Goal: Task Accomplishment & Management: Use online tool/utility

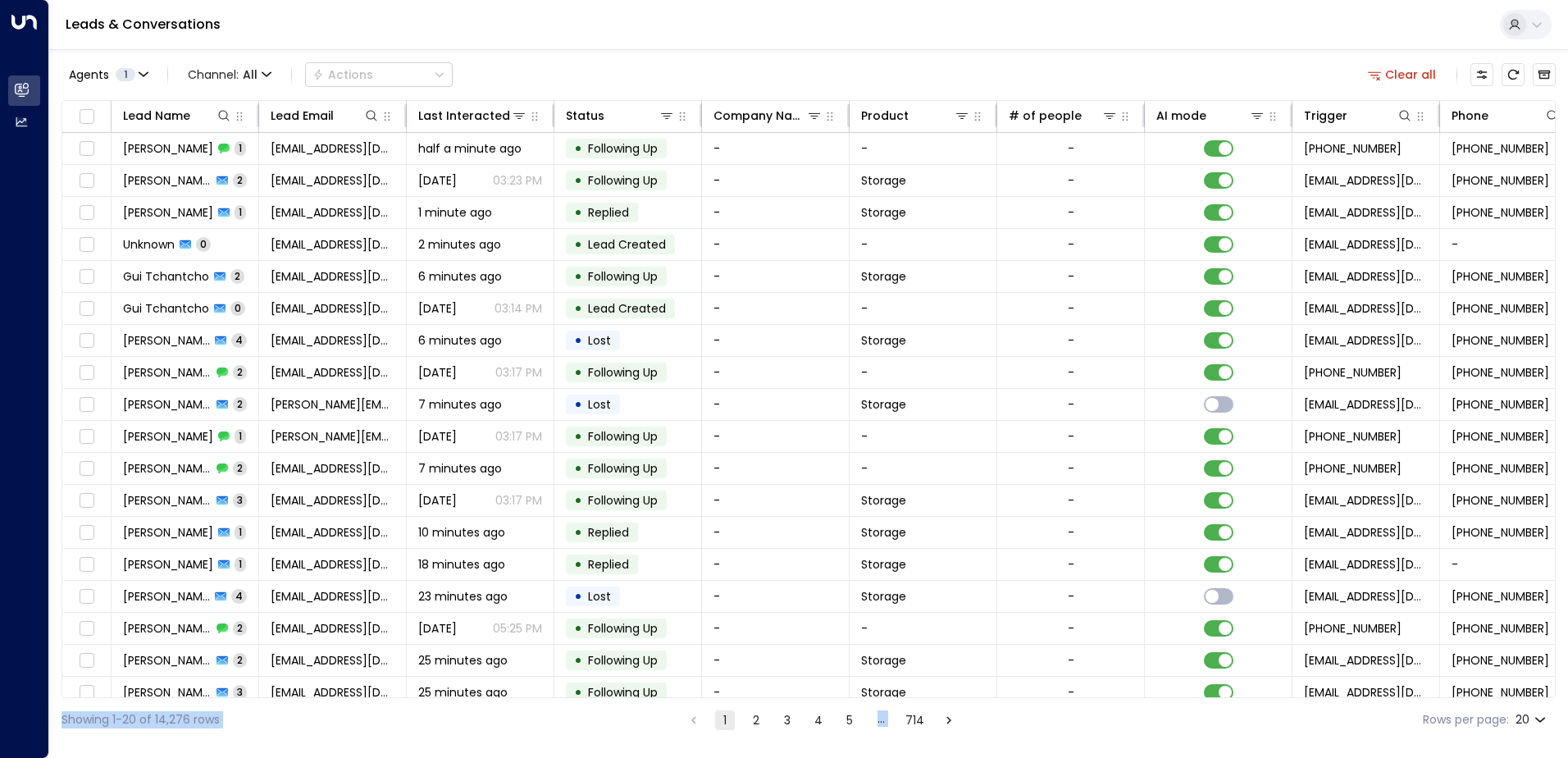
scroll to position [81, 0]
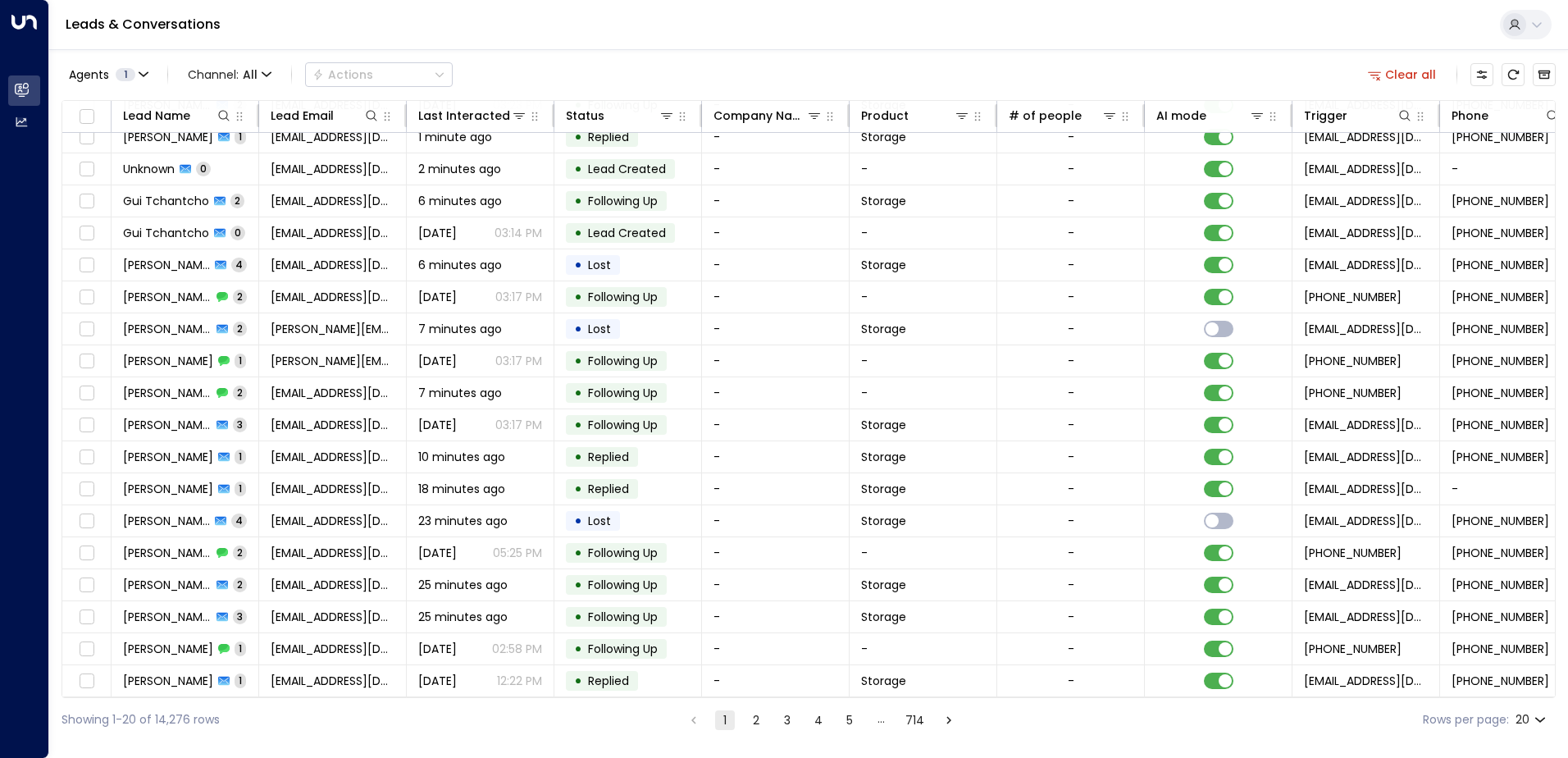
drag, startPoint x: 1071, startPoint y: 698, endPoint x: 1209, endPoint y: 700, distance: 138.0
click at [1209, 700] on div "Showing 1-20 of 14,276 rows 1 2 3 4 5 … 714 Rows per page: 20 **" at bounding box center [809, 720] width 1494 height 44
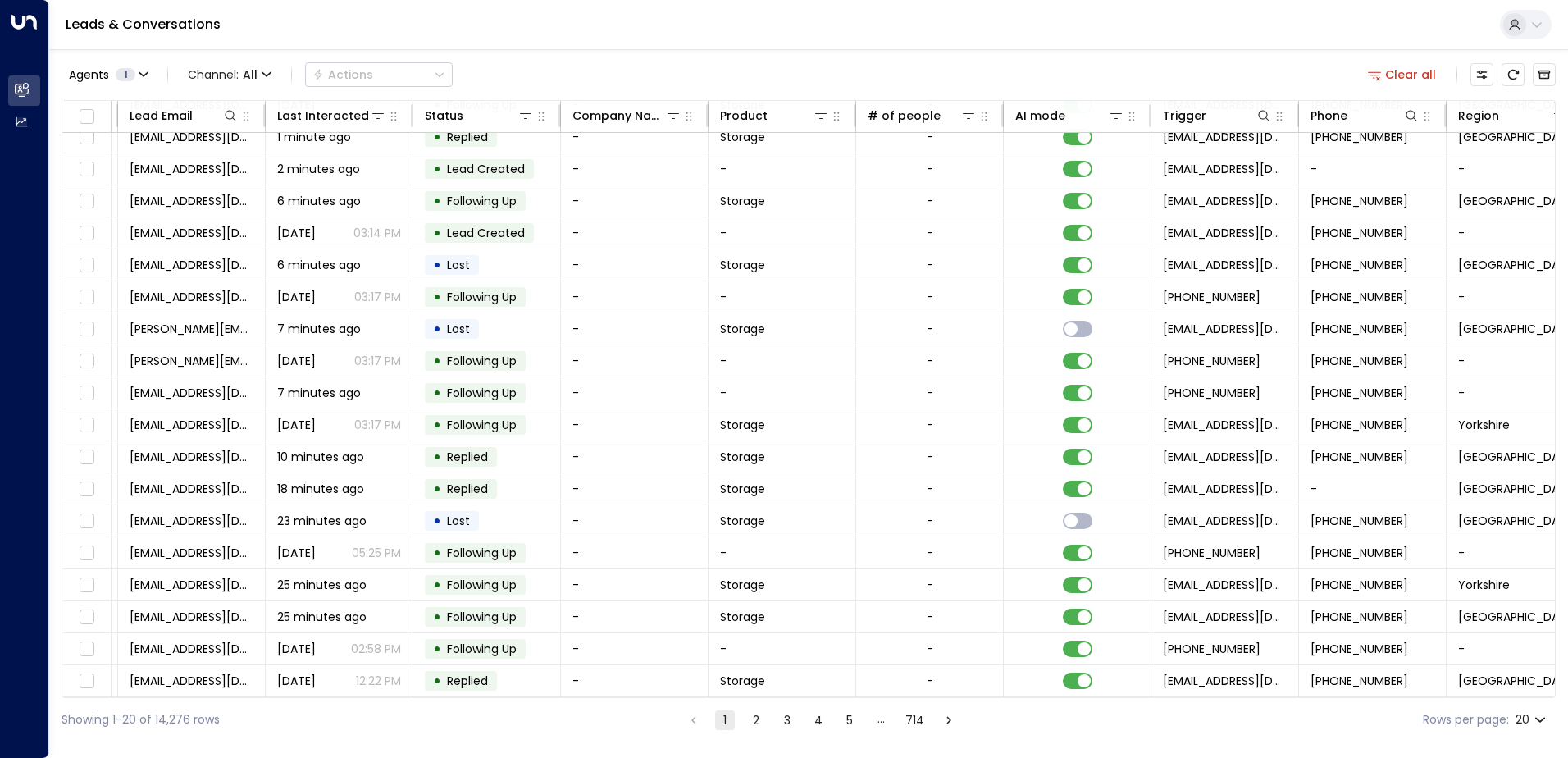
scroll to position [81, 187]
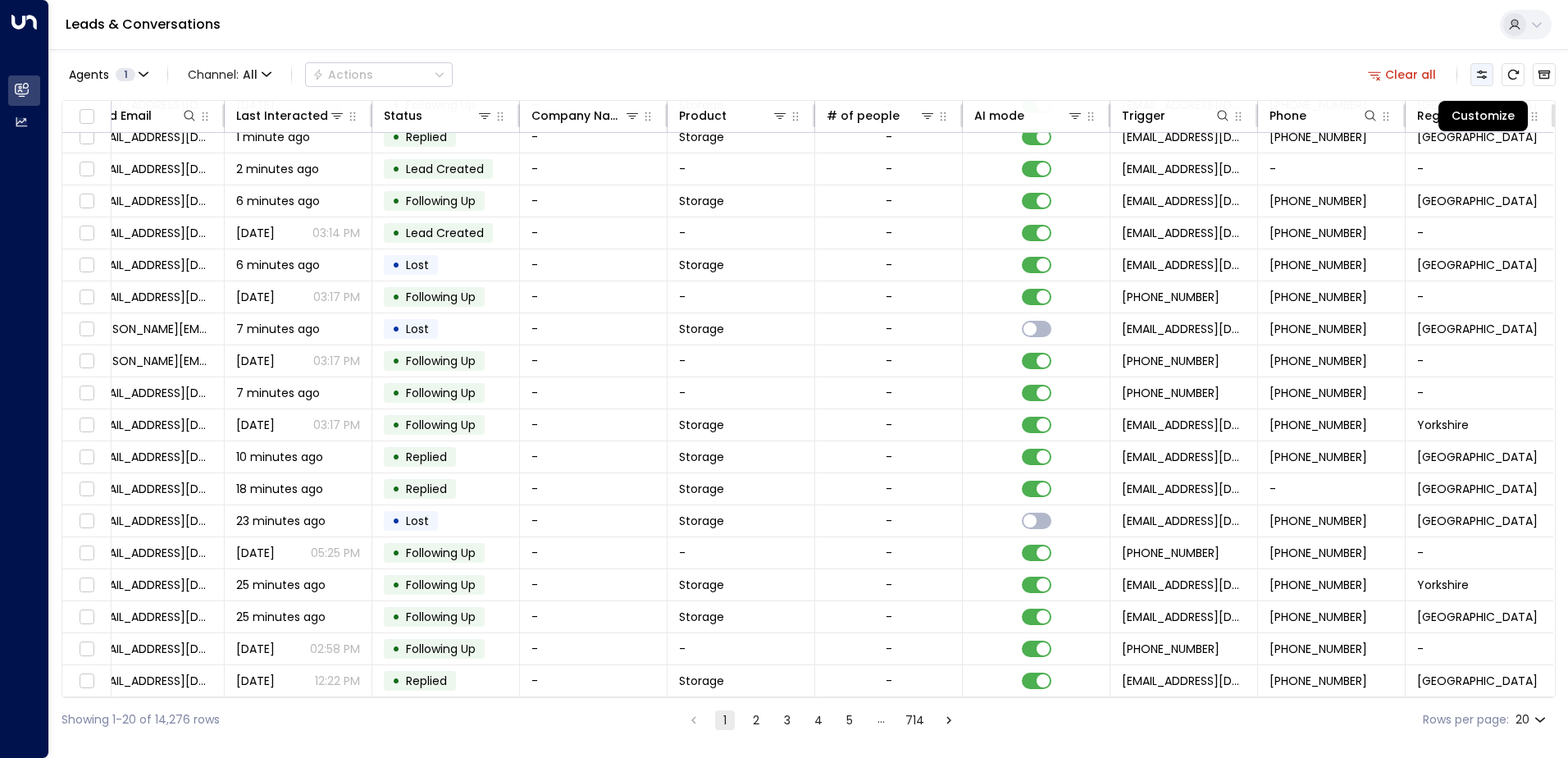
click at [1479, 74] on icon "Customize" at bounding box center [1481, 75] width 13 height 13
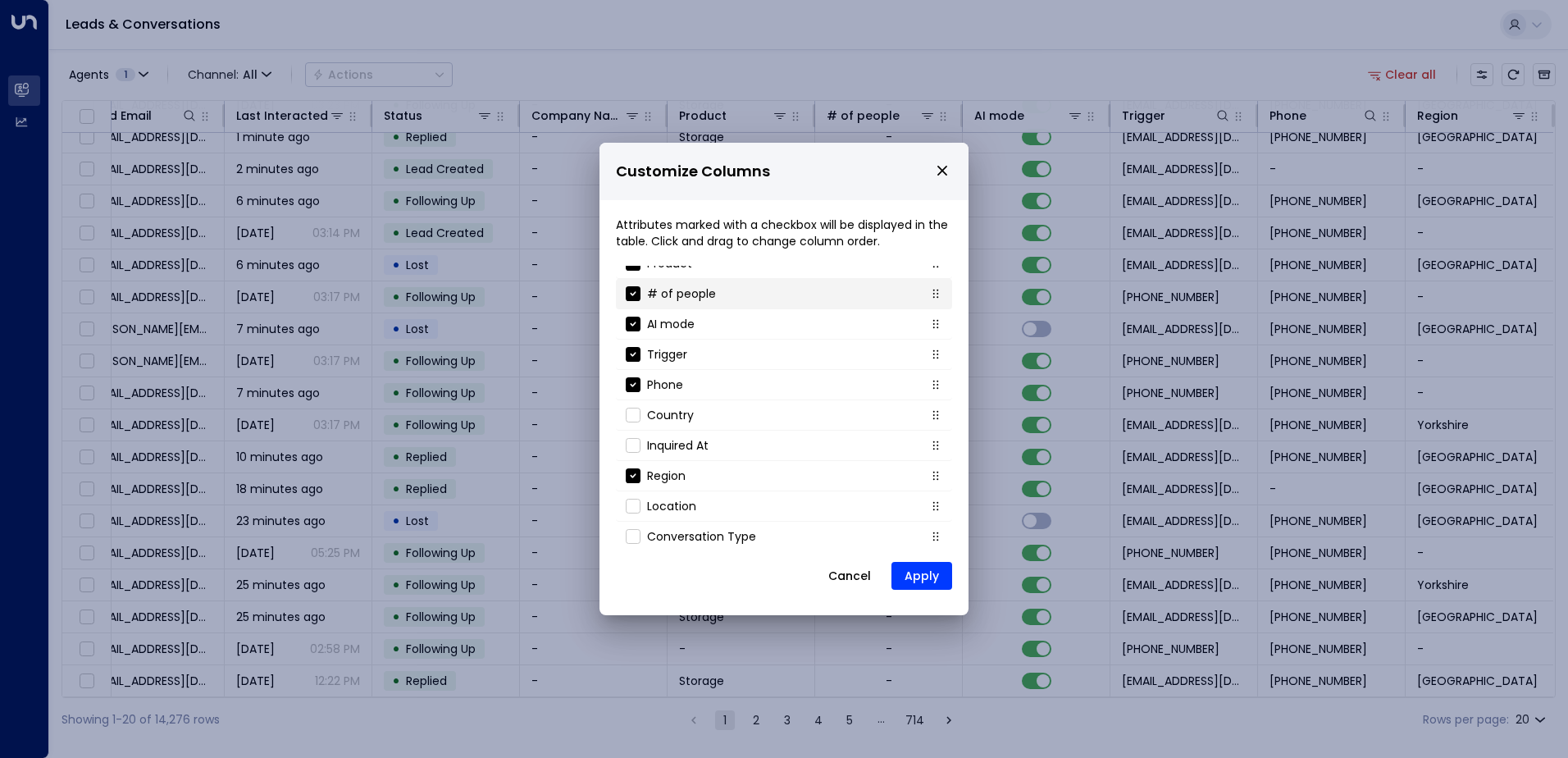
scroll to position [176, 0]
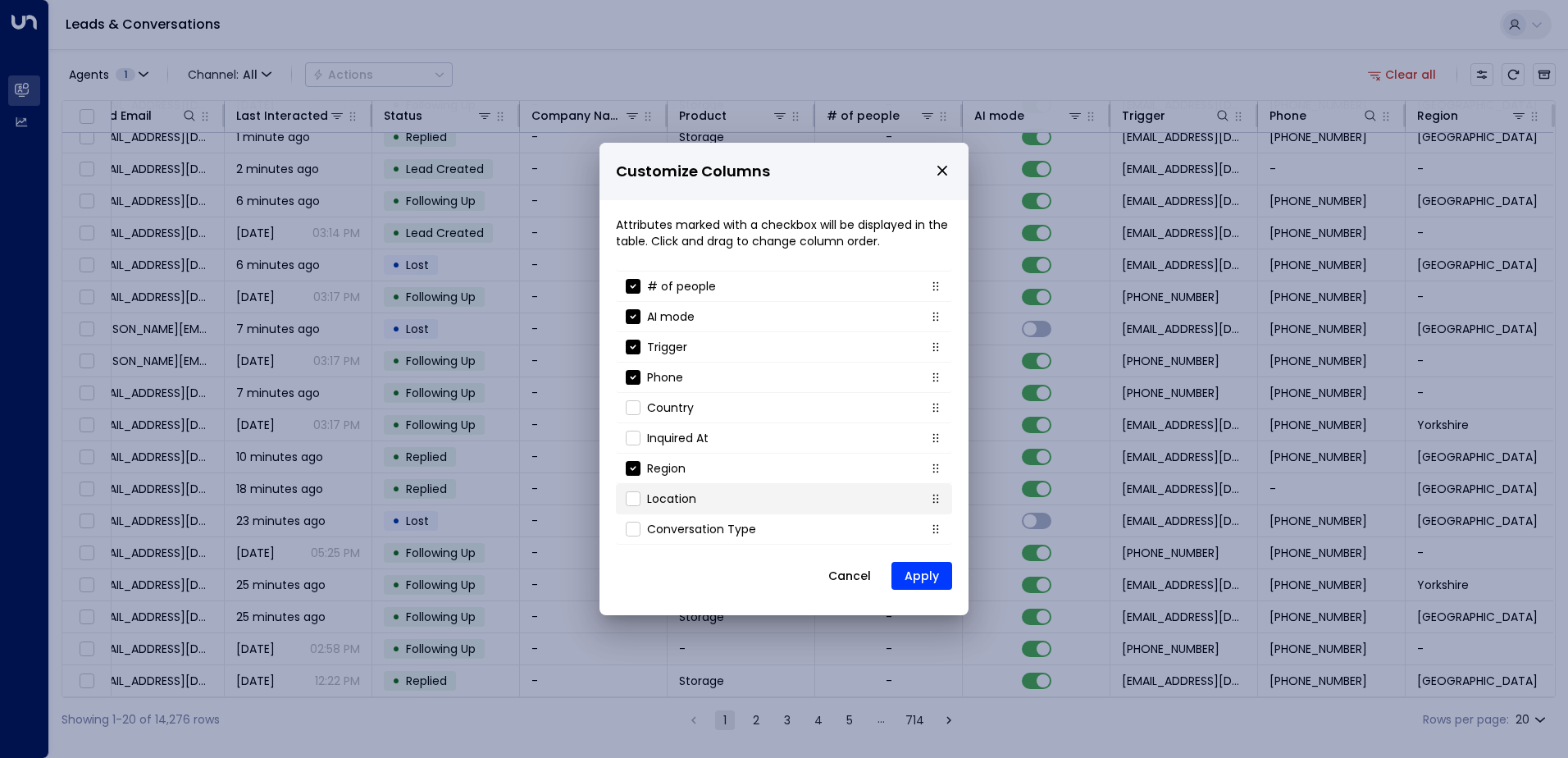
click at [707, 500] on li "Location" at bounding box center [783, 499] width 336 height 31
click at [924, 576] on button "Apply" at bounding box center [921, 576] width 61 height 28
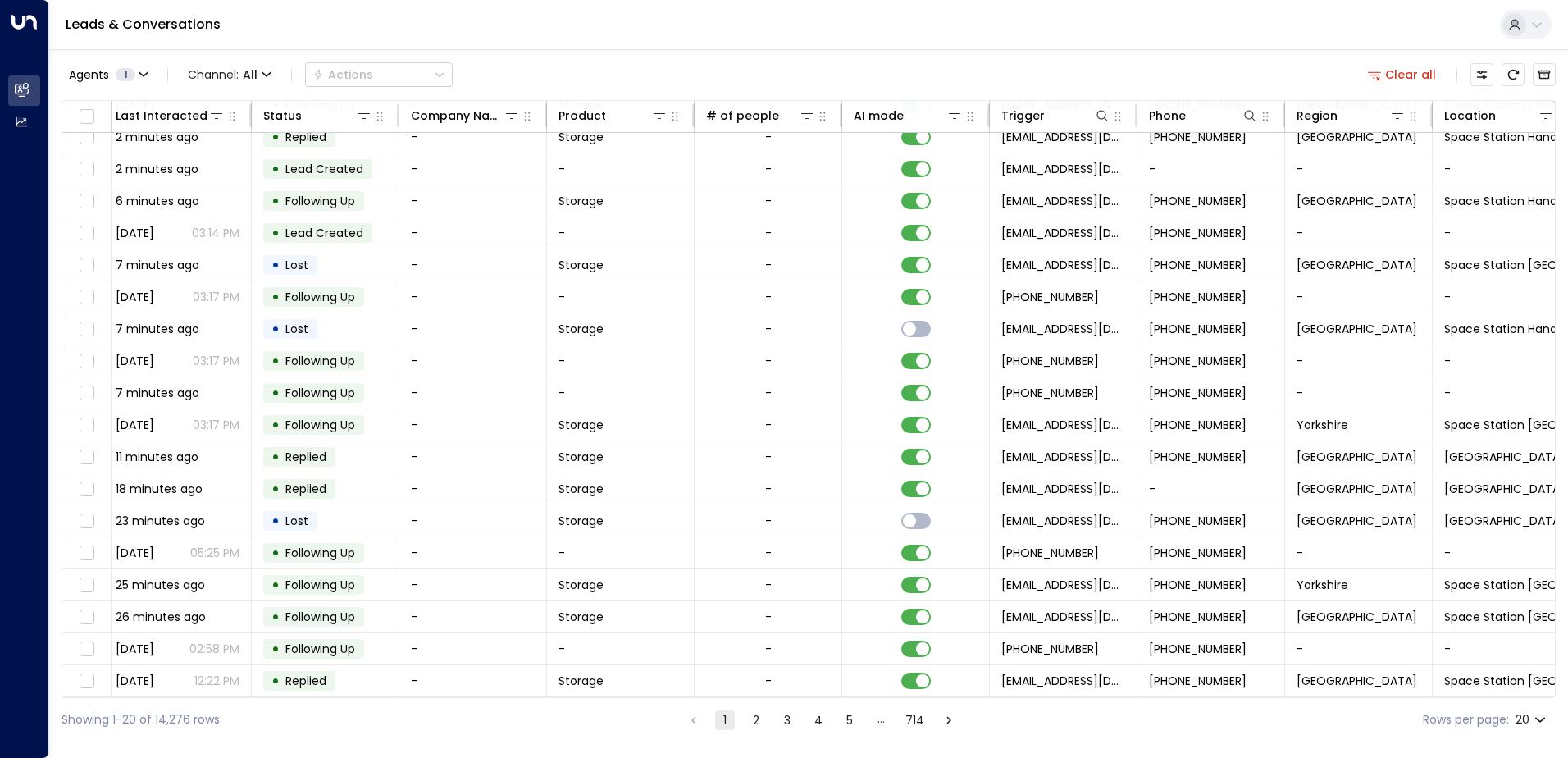
scroll to position [81, 334]
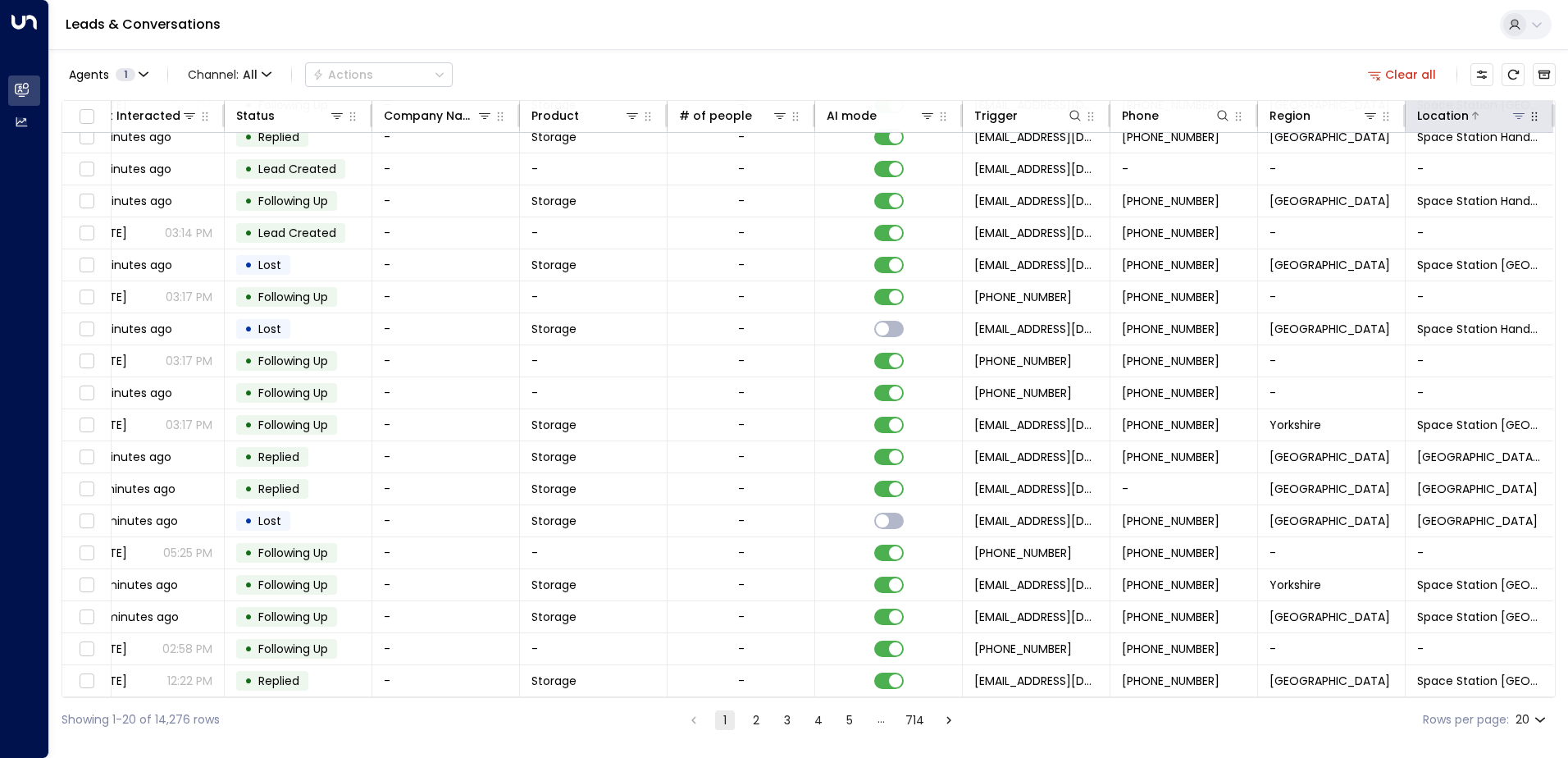
click at [1515, 112] on icon at bounding box center [1518, 115] width 13 height 13
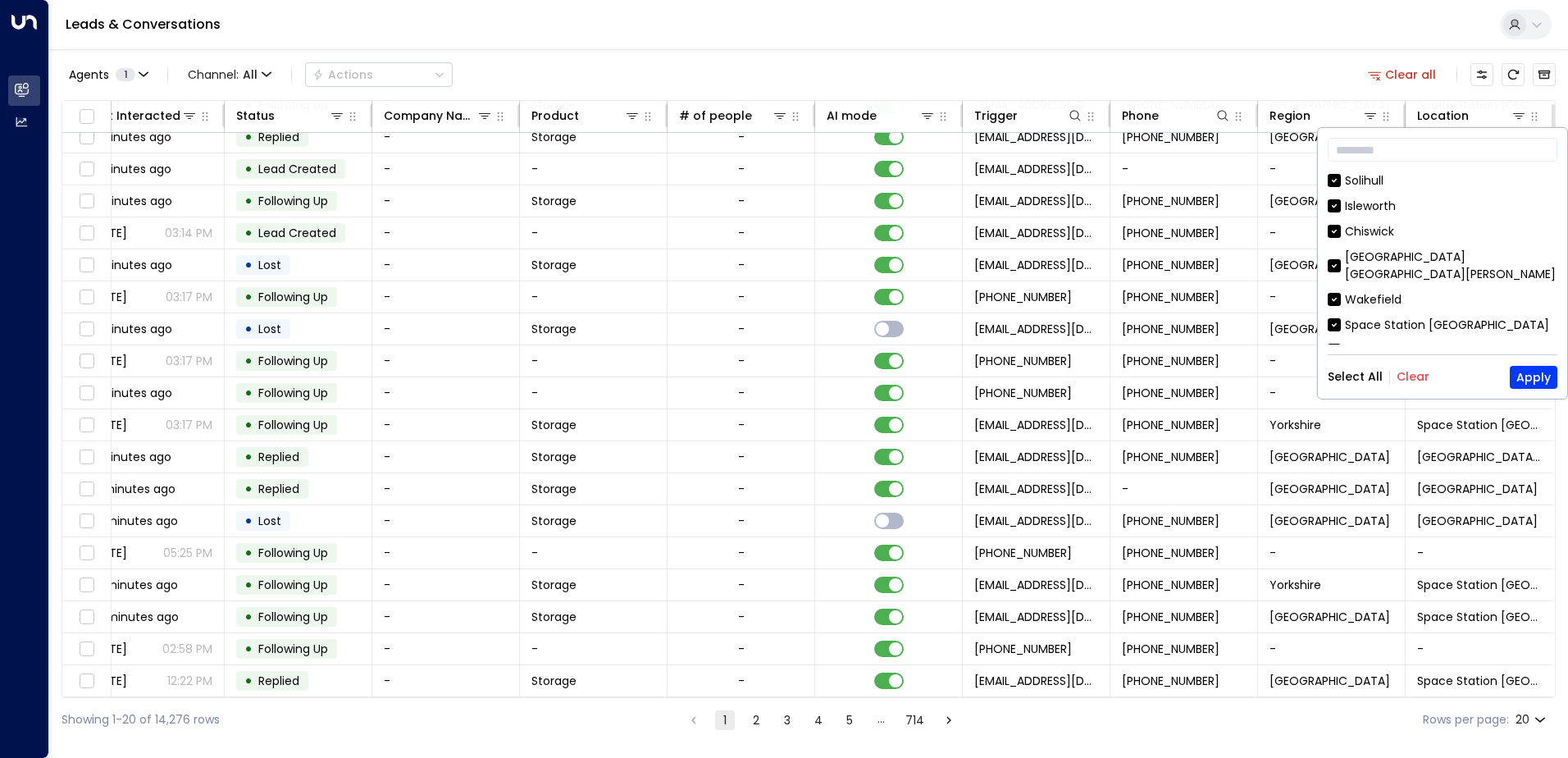
click at [1411, 378] on button "Clear" at bounding box center [1412, 376] width 32 height 13
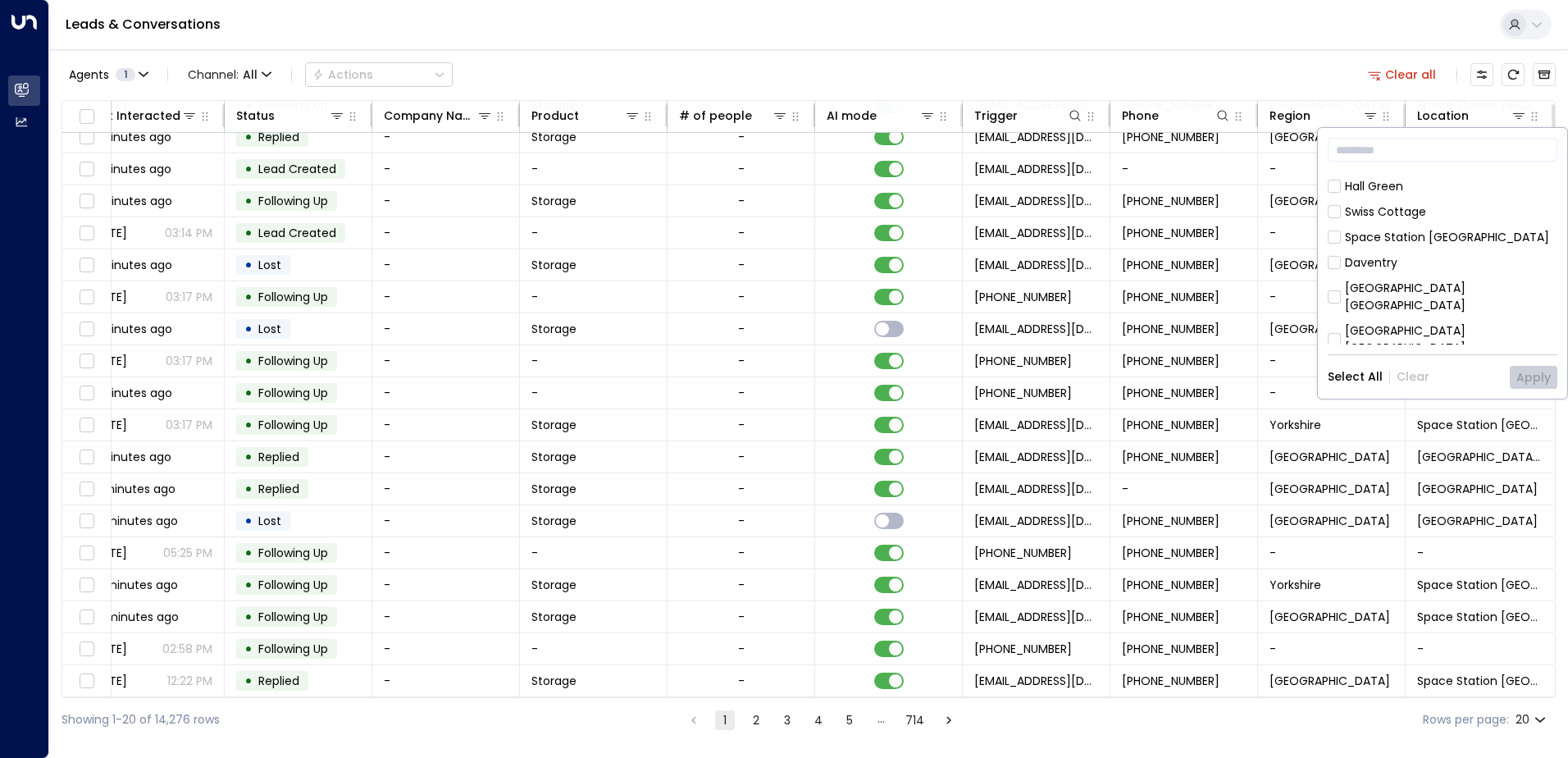
scroll to position [82, 0]
click at [1382, 260] on div "Hall Green" at bounding box center [1373, 268] width 58 height 18
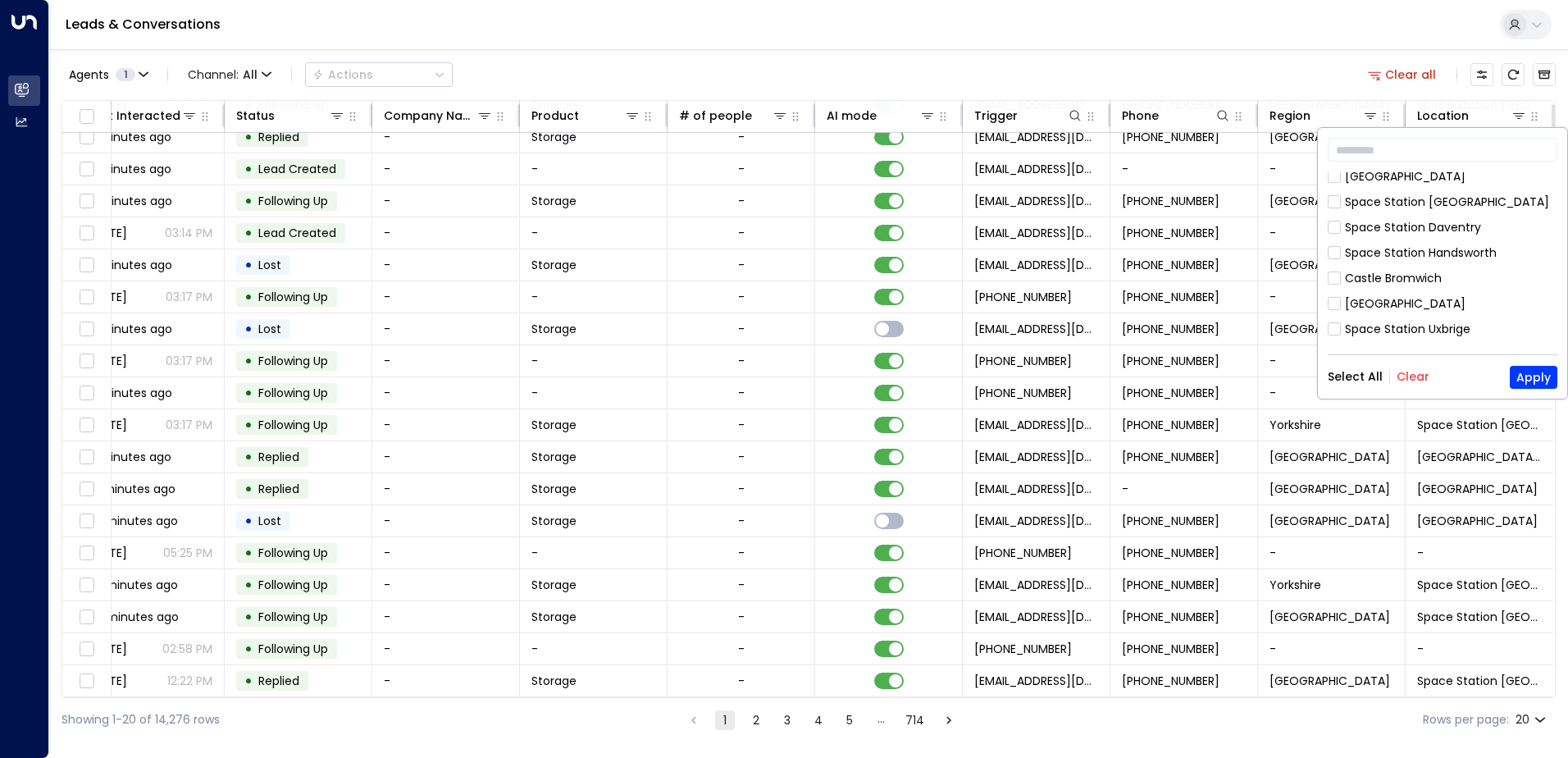
scroll to position [574, 0]
click at [1393, 295] on div "[GEOGRAPHIC_DATA]" at bounding box center [1404, 304] width 120 height 18
click at [1532, 379] on button "Apply" at bounding box center [1533, 377] width 47 height 23
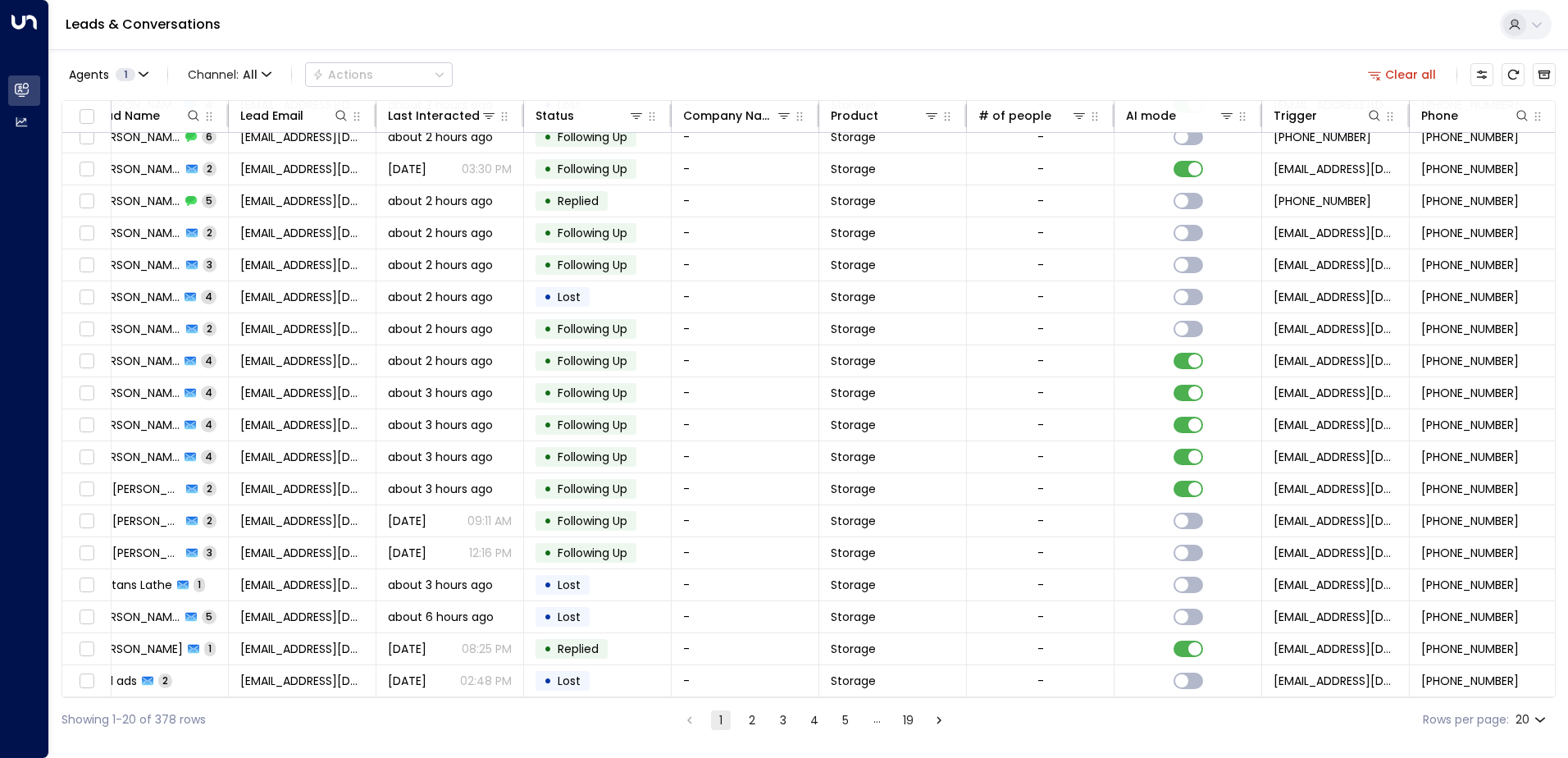
scroll to position [81, 0]
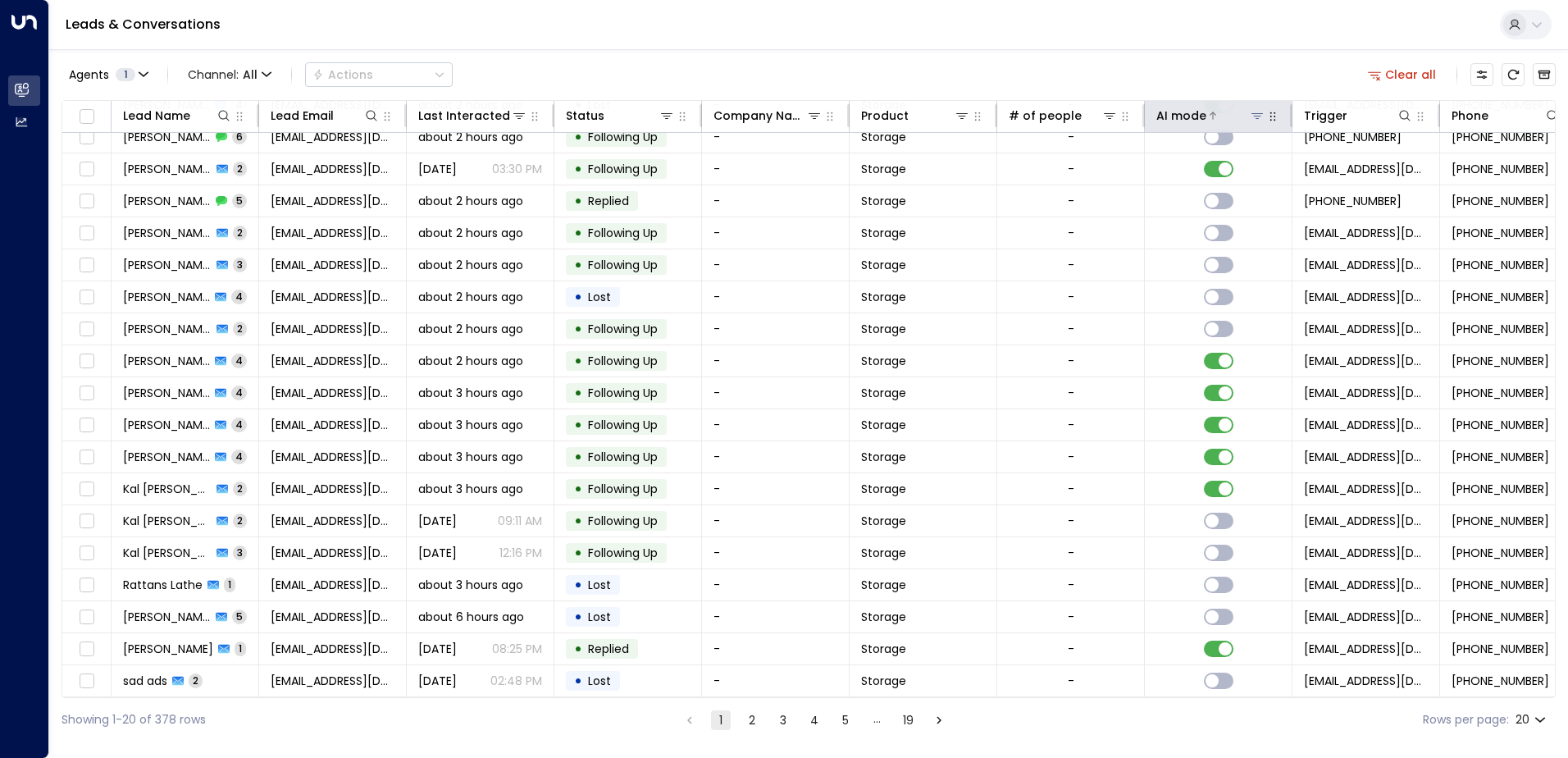
click at [1229, 120] on div at bounding box center [1235, 115] width 59 height 17
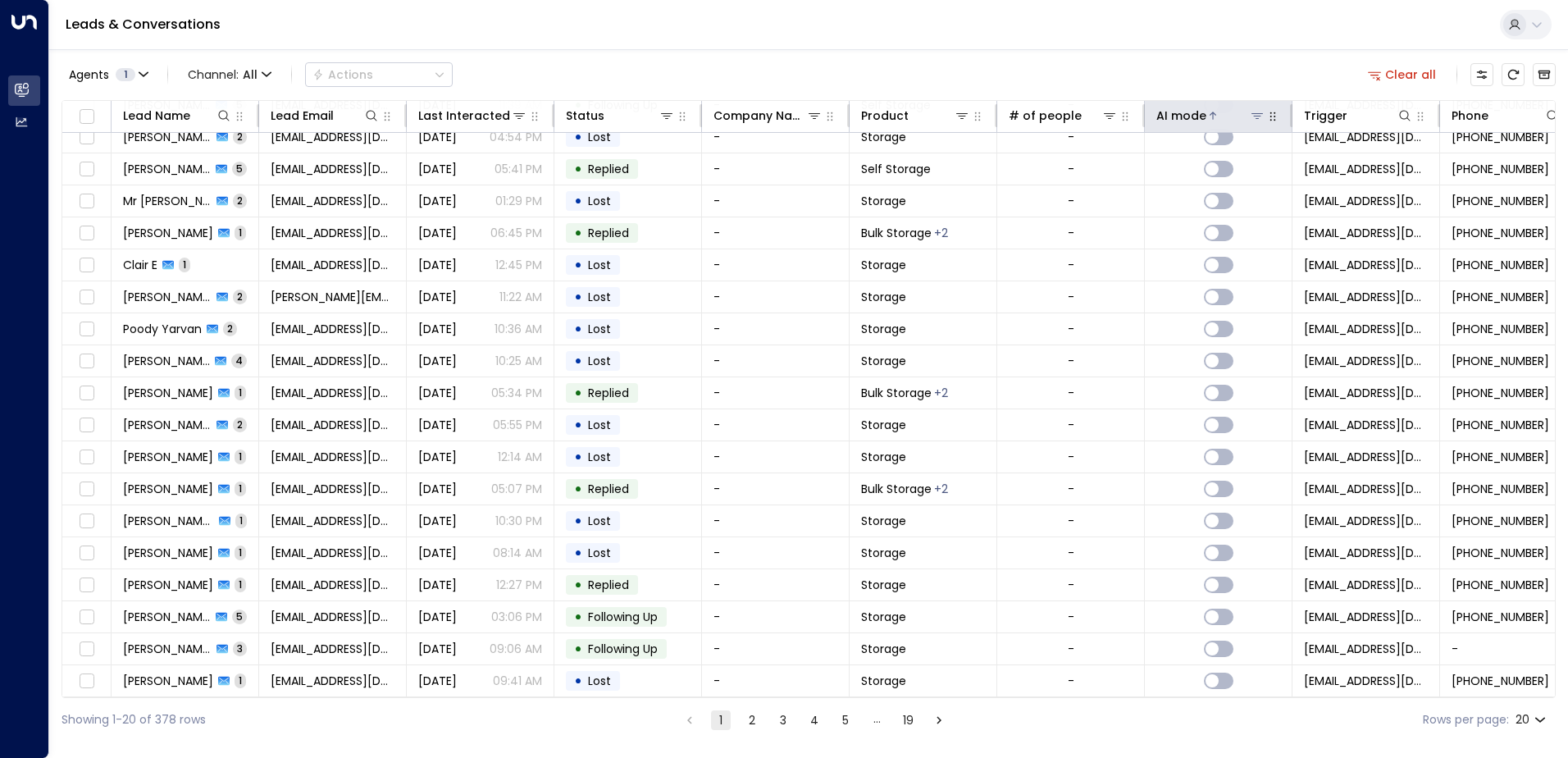
click at [1216, 116] on div at bounding box center [1235, 115] width 59 height 17
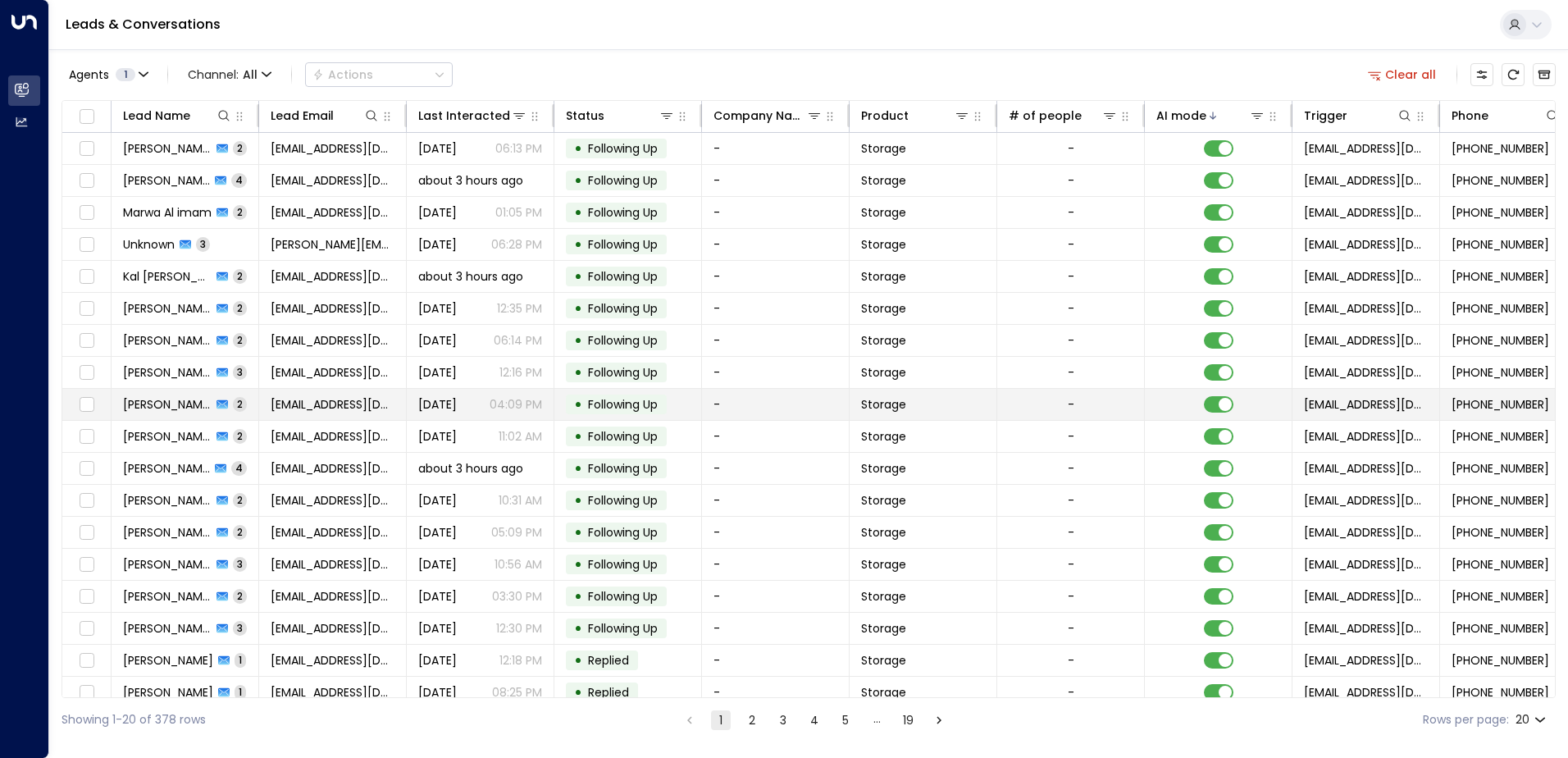
click at [136, 403] on span "[PERSON_NAME]" at bounding box center [167, 404] width 89 height 17
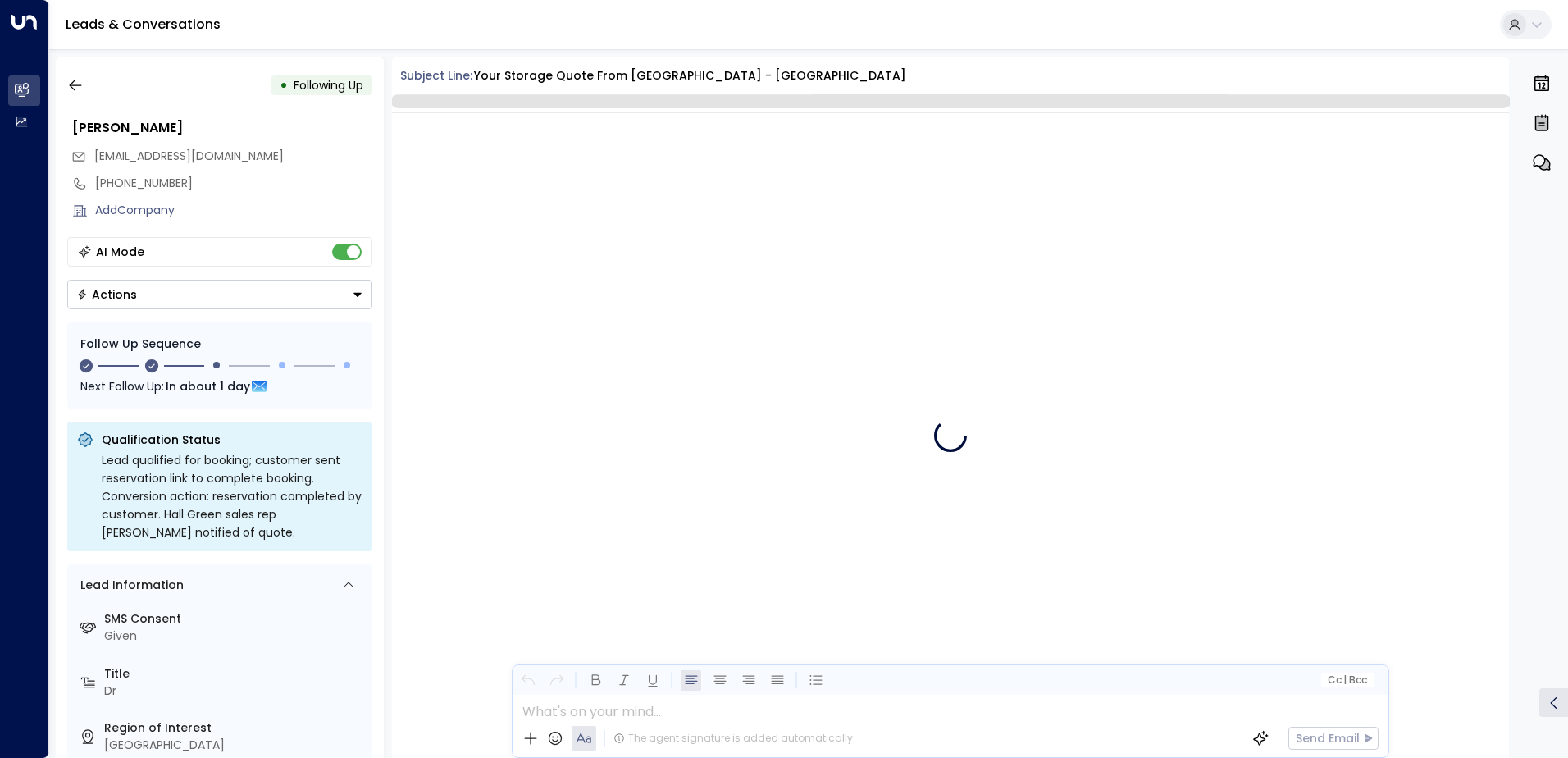
scroll to position [1386, 0]
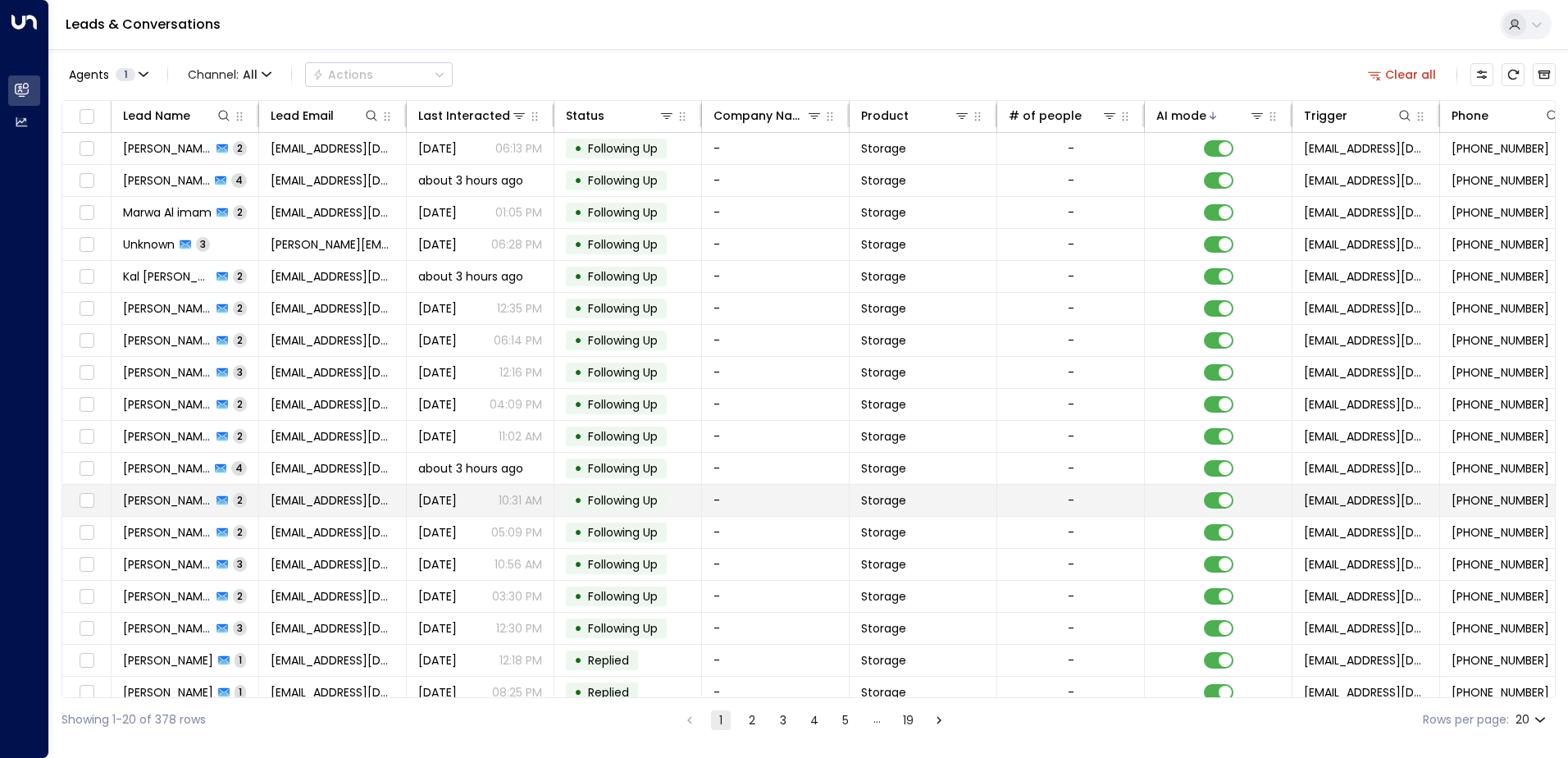
scroll to position [81, 0]
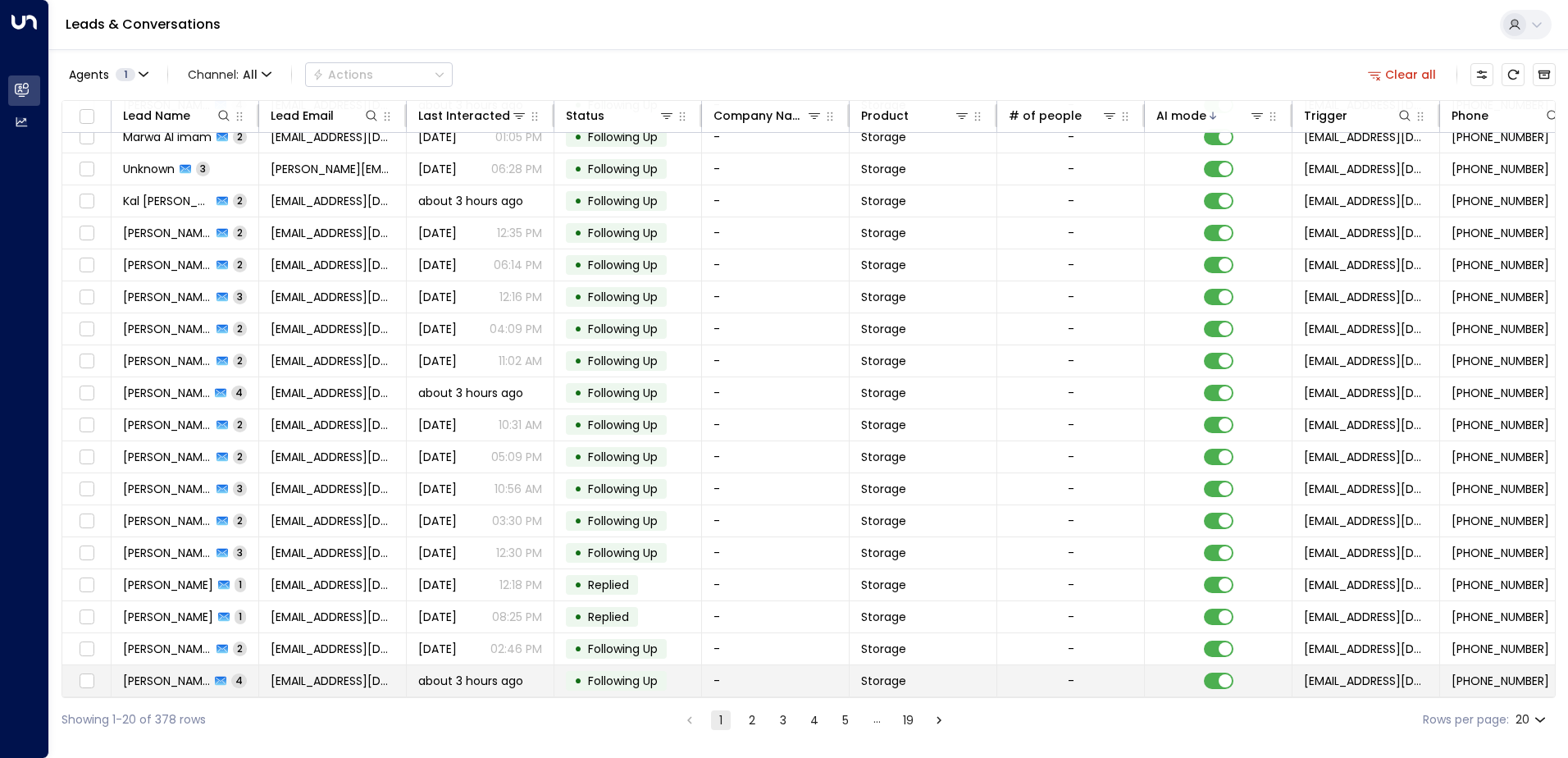
click at [454, 675] on span "about 3 hours ago" at bounding box center [471, 681] width 105 height 17
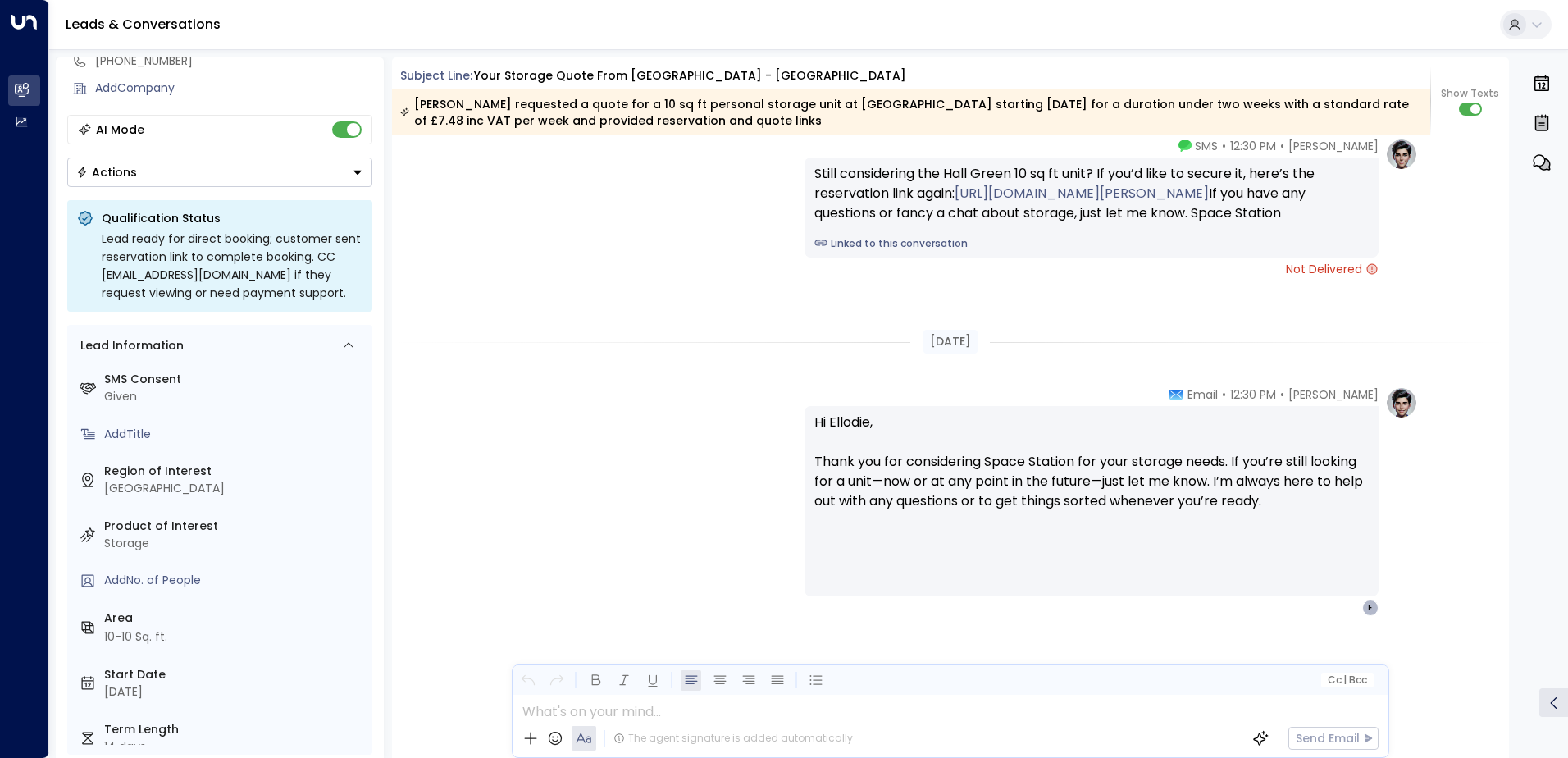
scroll to position [132, 0]
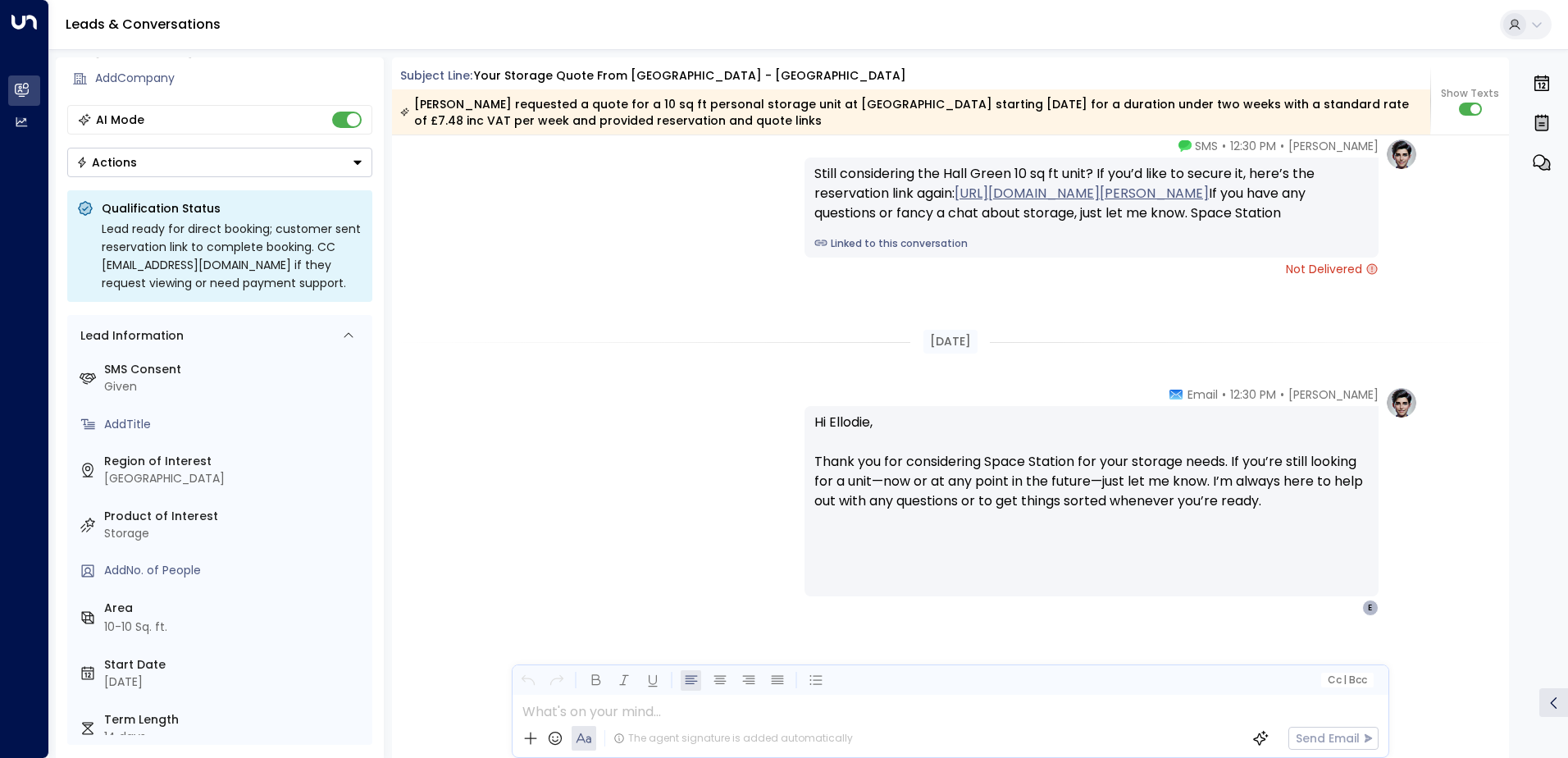
click at [364, 160] on button "Actions" at bounding box center [220, 162] width 305 height 30
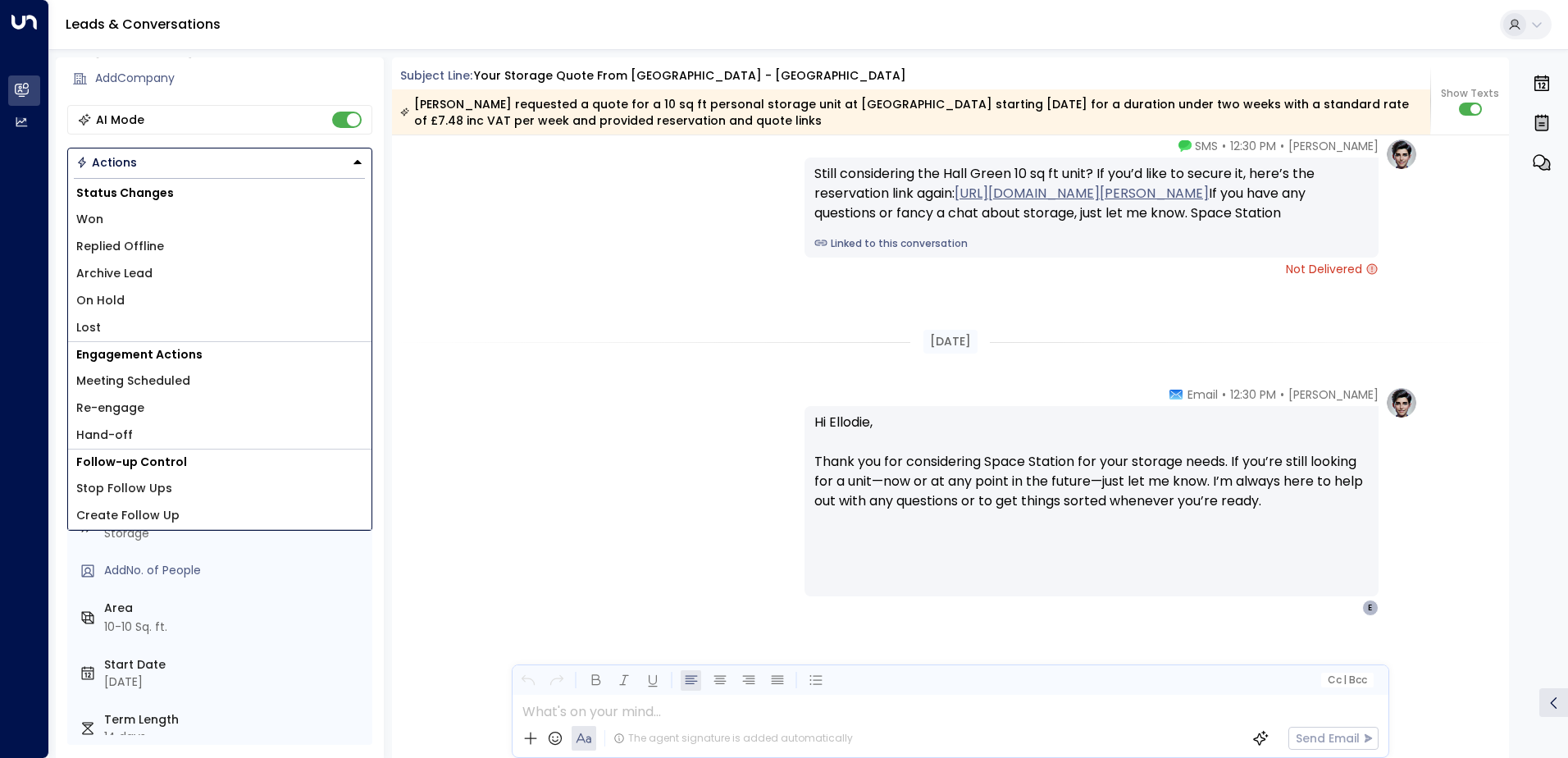
click at [188, 512] on li "Create Follow Up" at bounding box center [220, 515] width 303 height 27
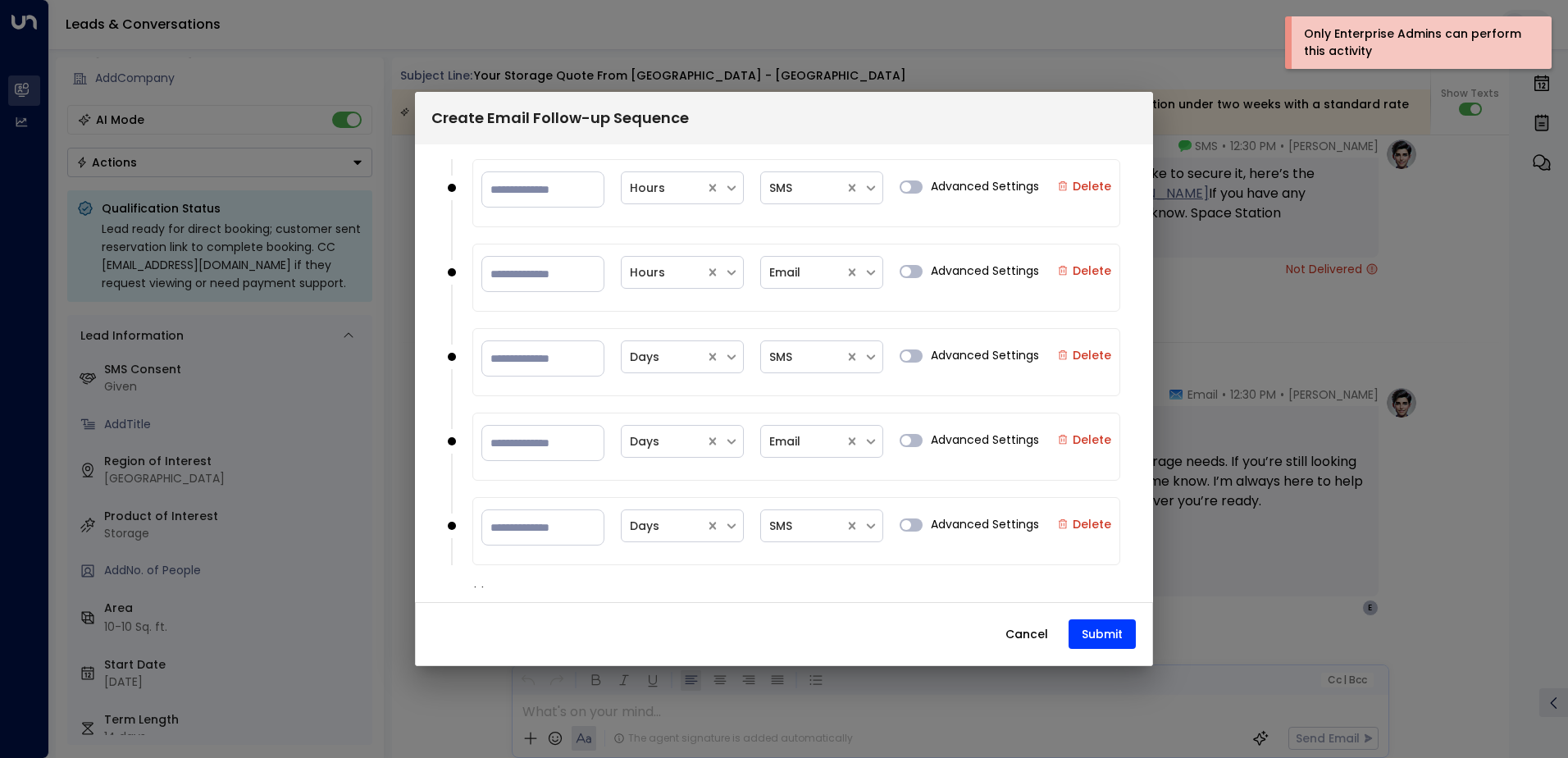
click at [1043, 634] on button "Cancel" at bounding box center [1026, 634] width 70 height 30
